Goal: Information Seeking & Learning: Learn about a topic

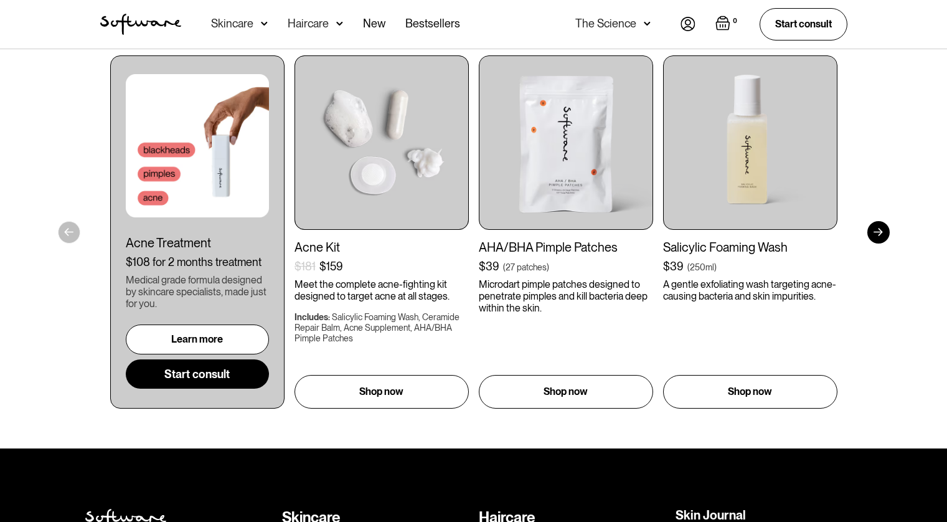
scroll to position [1986, 0]
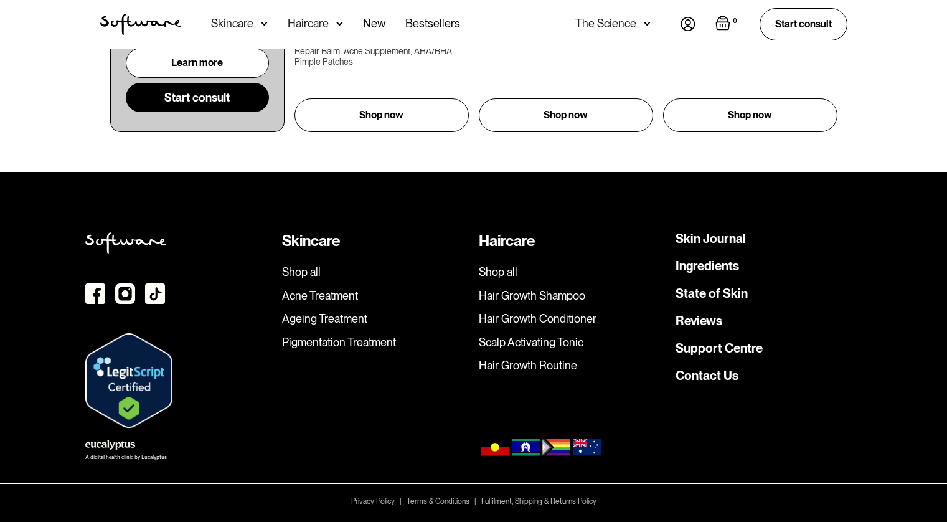
click at [336, 296] on link "Acne Treatment" at bounding box center [375, 296] width 187 height 14
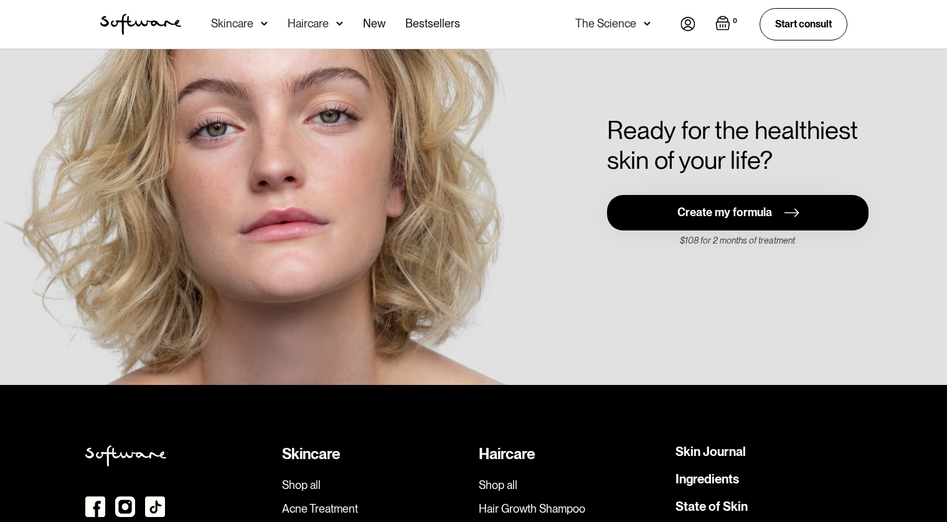
scroll to position [2839, 0]
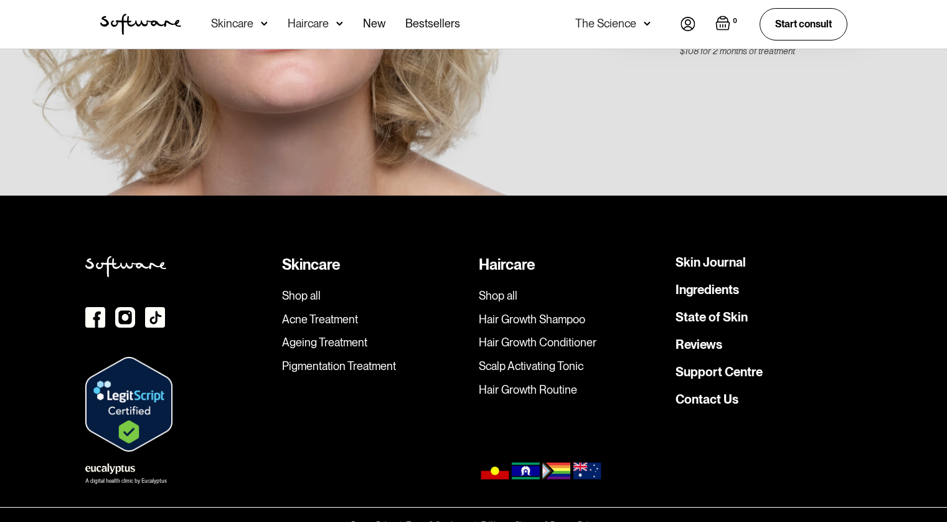
click at [92, 307] on img at bounding box center [95, 317] width 20 height 21
